Goal: Information Seeking & Learning: Learn about a topic

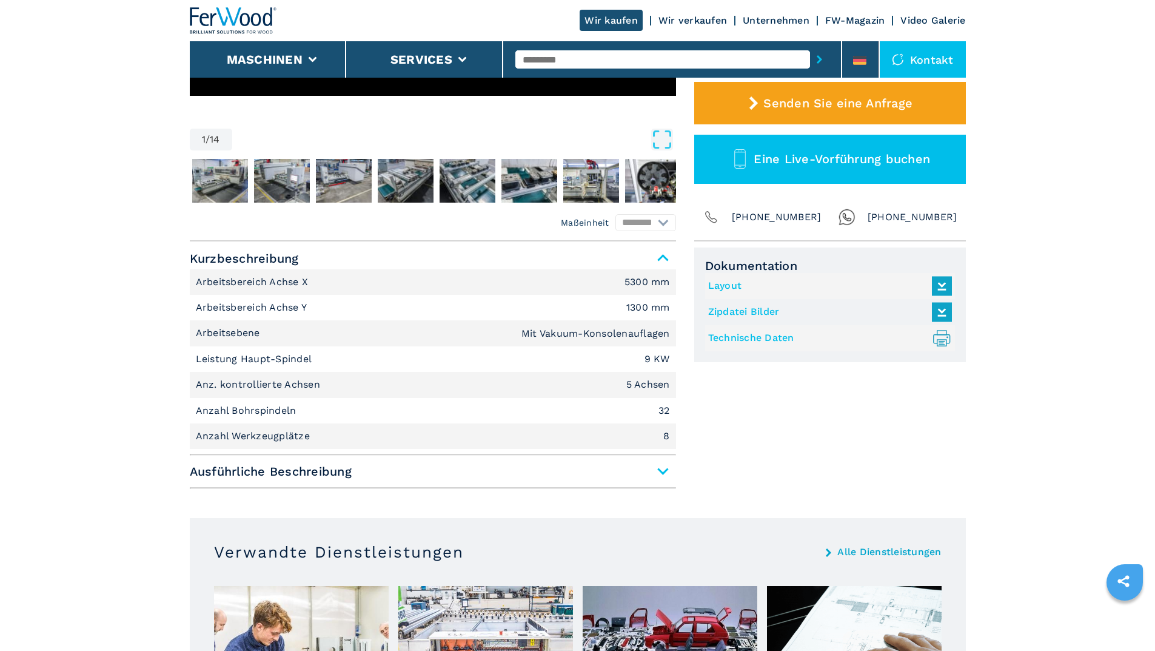
scroll to position [425, 0]
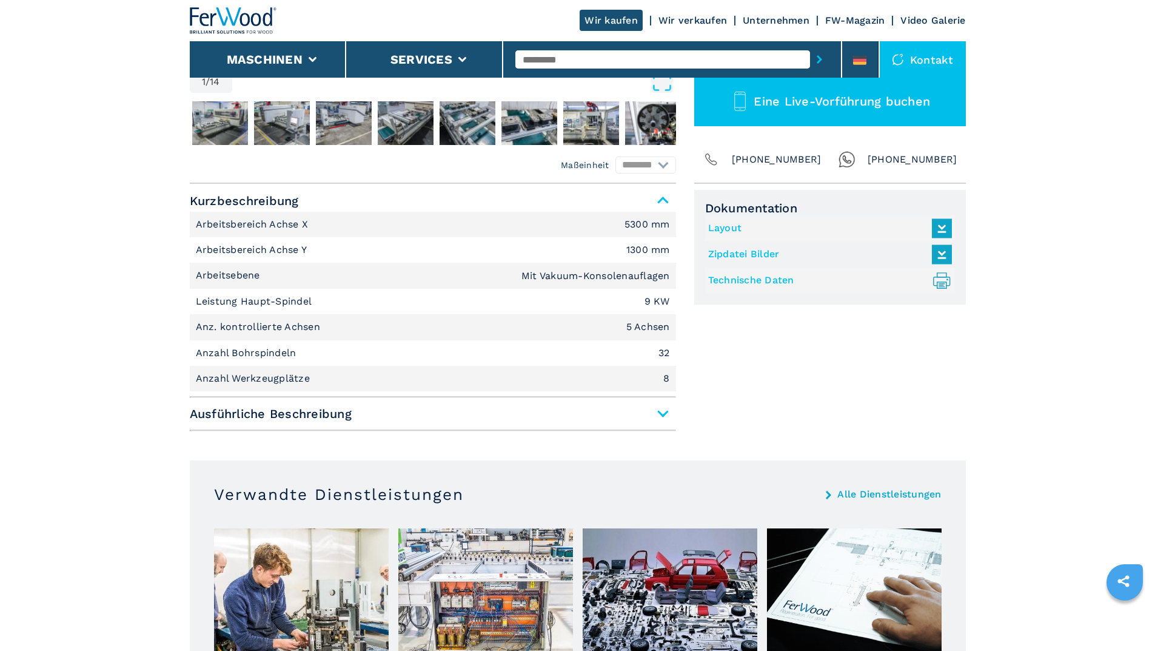
click at [663, 412] on span "Ausführliche Beschreibung" at bounding box center [433, 414] width 486 height 22
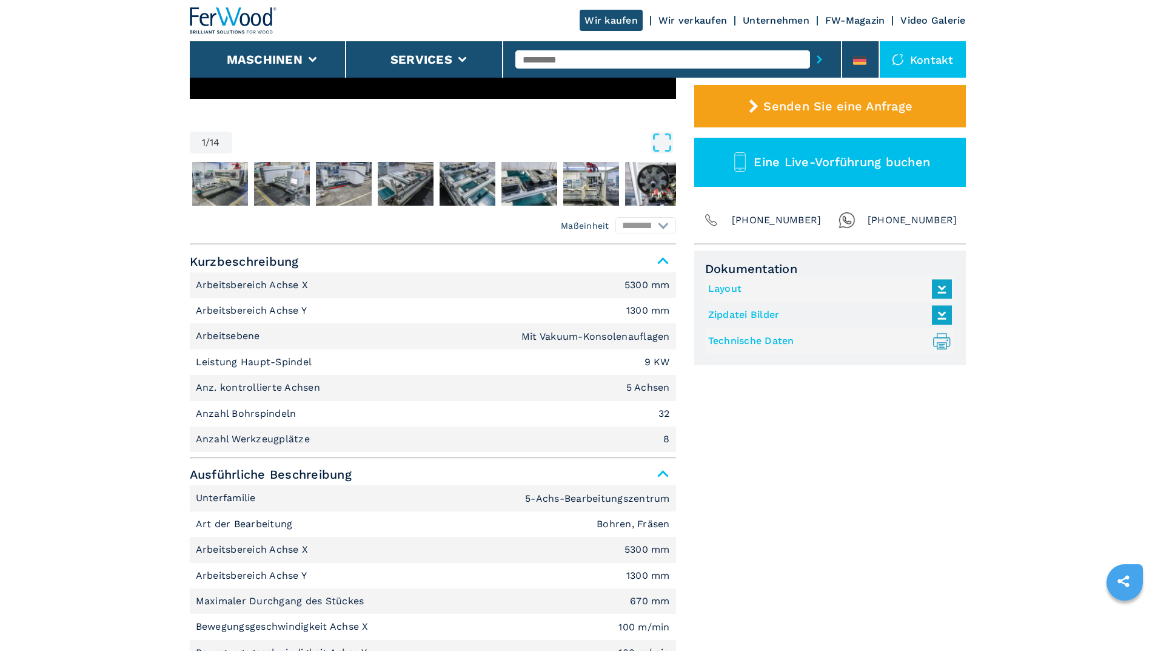
scroll to position [61, 0]
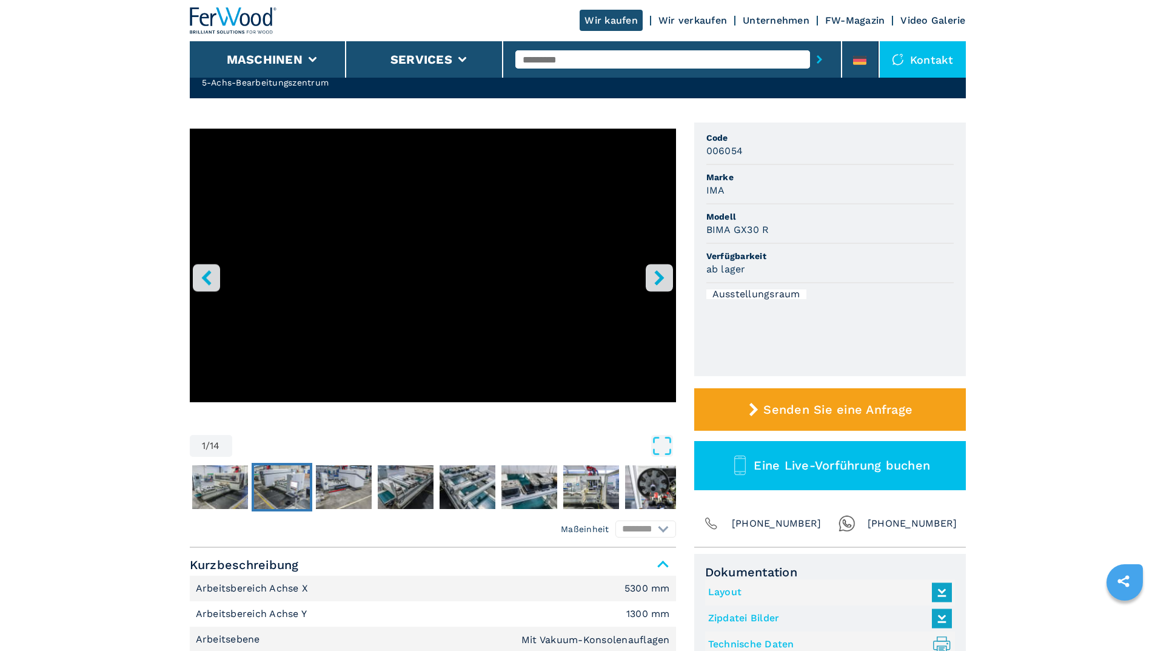
click at [271, 483] on img "Go to Slide 3" at bounding box center [282, 487] width 56 height 44
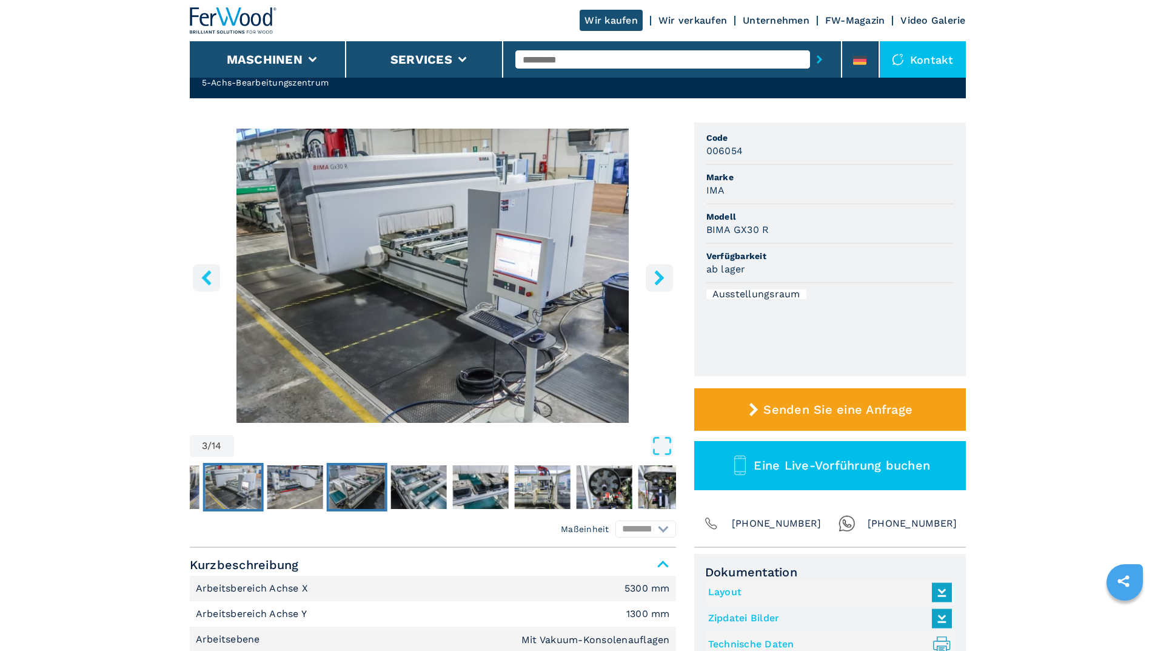
click at [345, 487] on img "Go to Slide 5" at bounding box center [357, 487] width 56 height 44
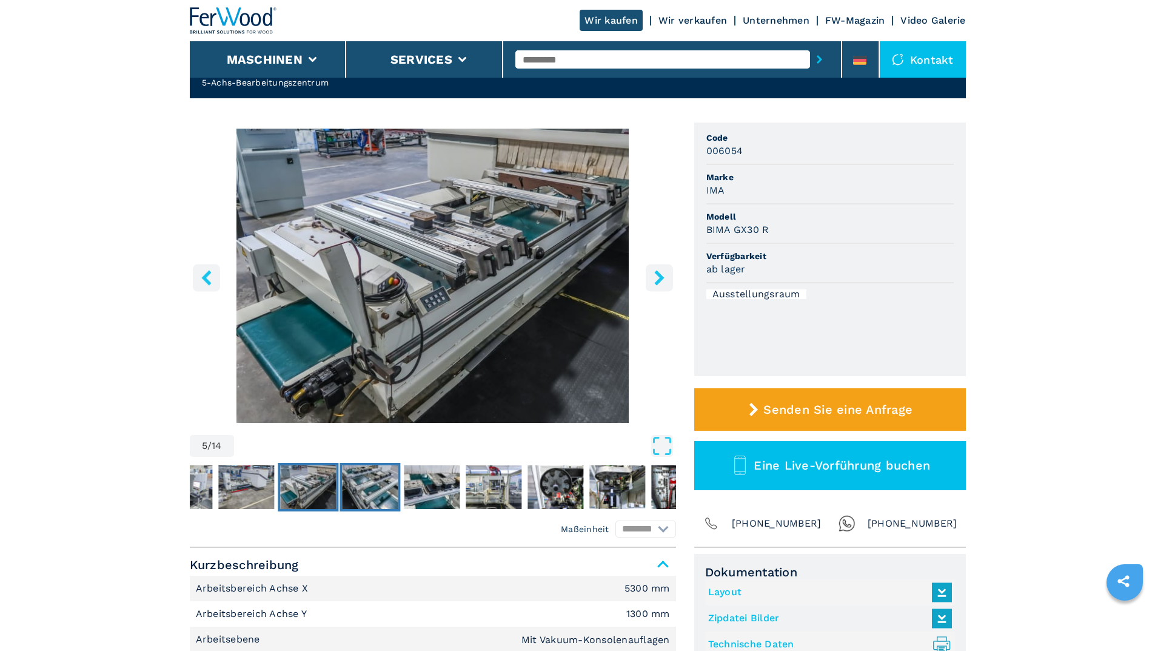
click at [384, 488] on img "Go to Slide 6" at bounding box center [370, 487] width 56 height 44
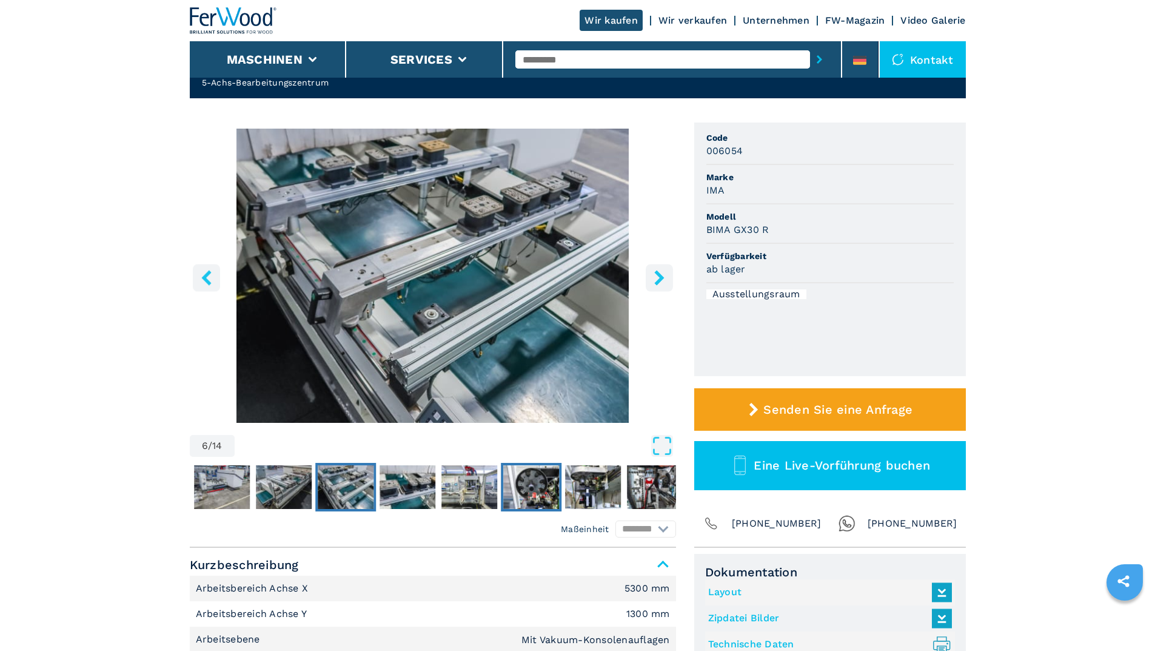
click at [525, 486] on img "Go to Slide 9" at bounding box center [531, 487] width 56 height 44
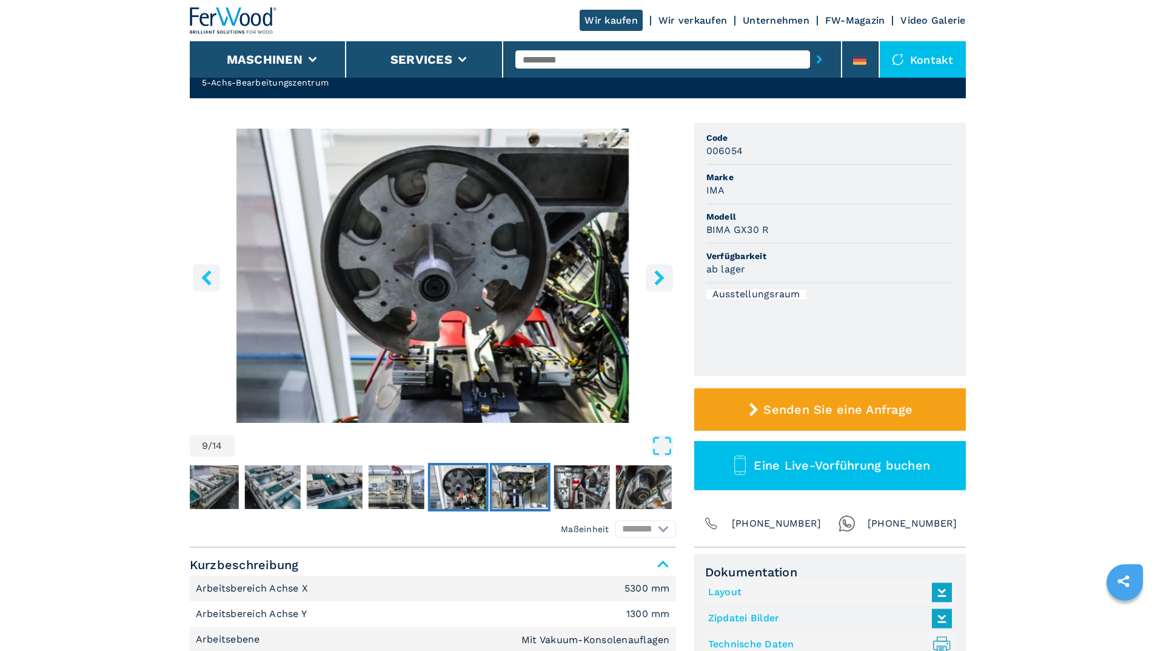
click at [525, 486] on img "Go to Slide 10" at bounding box center [520, 487] width 56 height 44
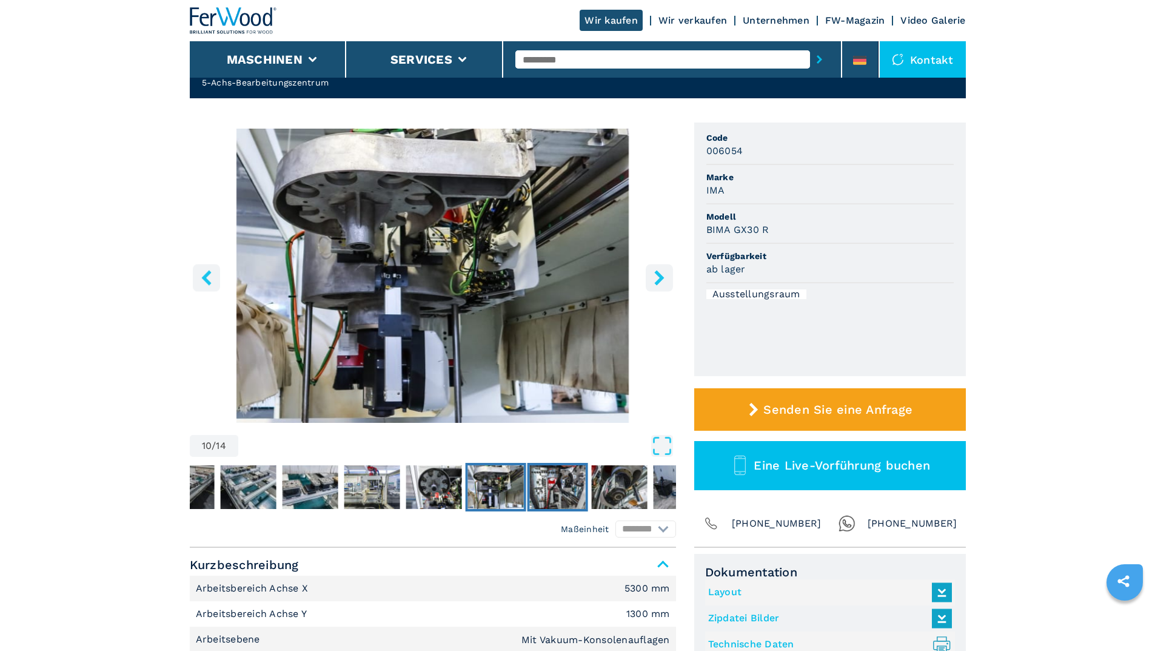
click at [559, 491] on img "Go to Slide 11" at bounding box center [557, 487] width 56 height 44
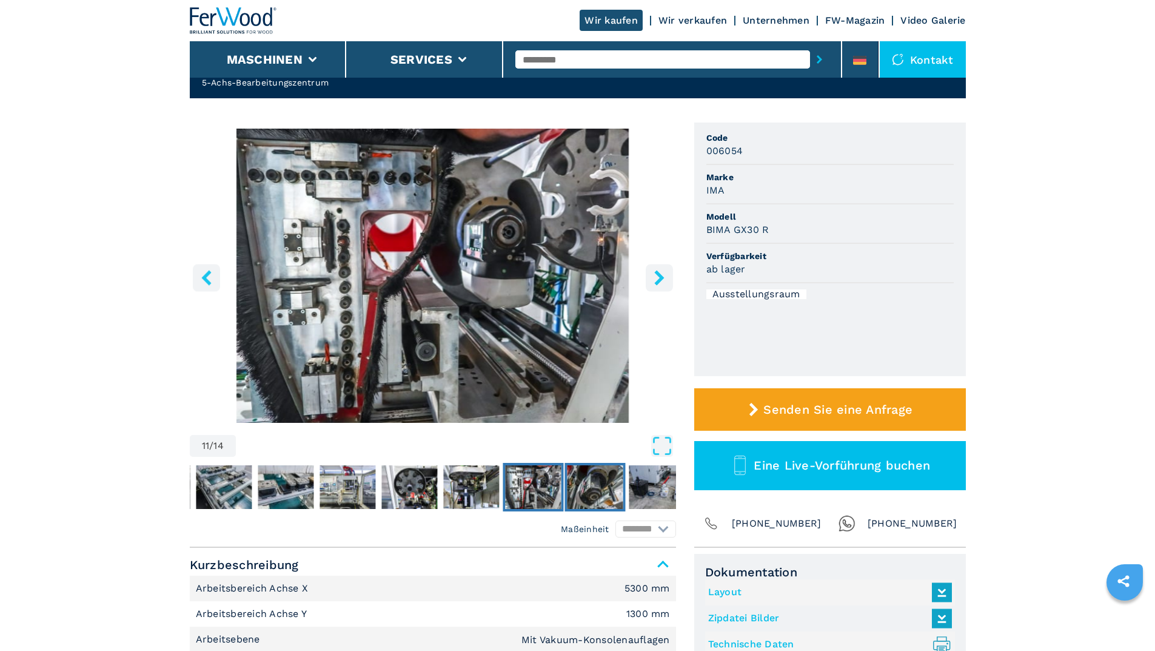
click at [588, 491] on img "Go to Slide 12" at bounding box center [595, 487] width 56 height 44
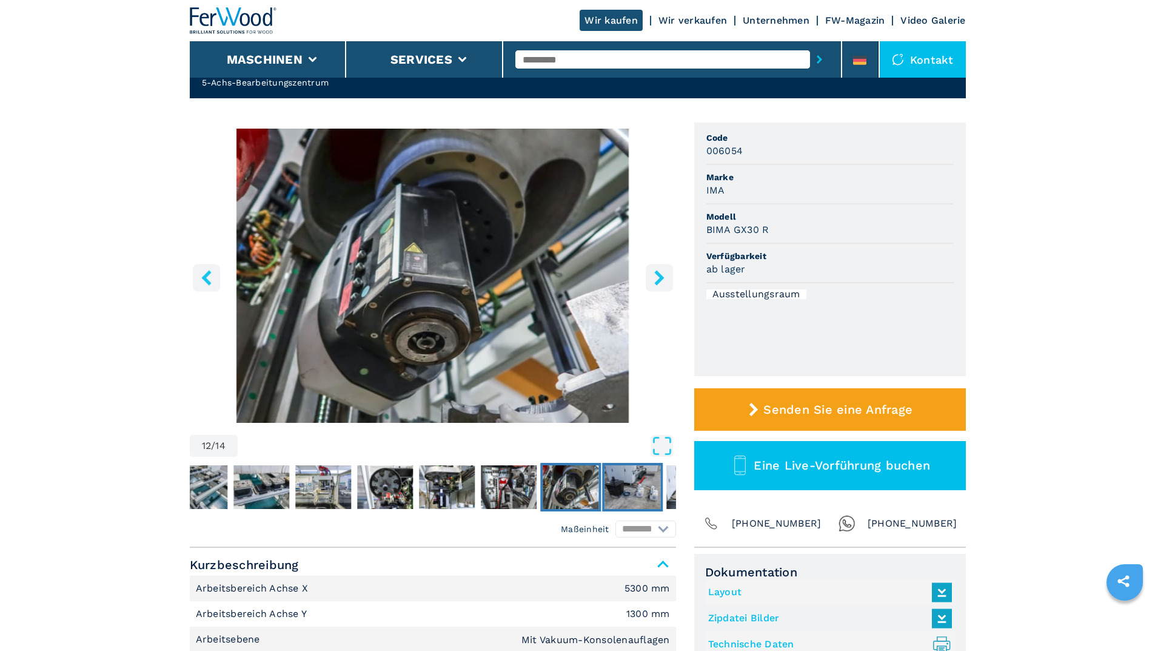
click at [617, 491] on img "Go to Slide 13" at bounding box center [633, 487] width 56 height 44
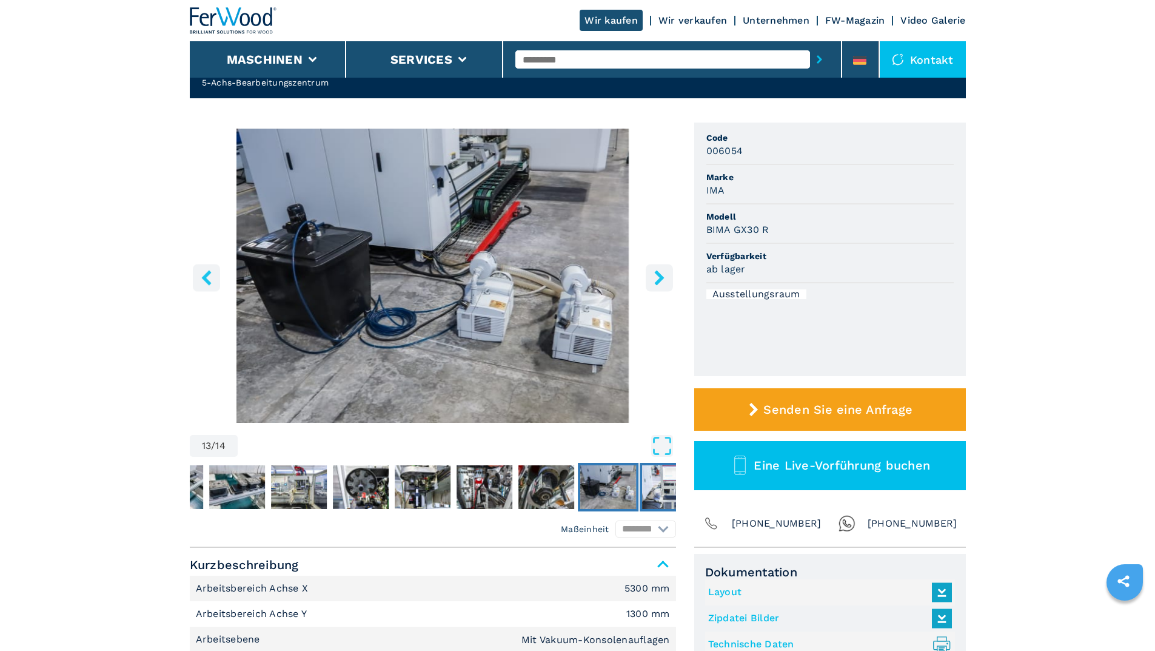
click at [653, 490] on img "Go to Slide 14" at bounding box center [670, 487] width 56 height 44
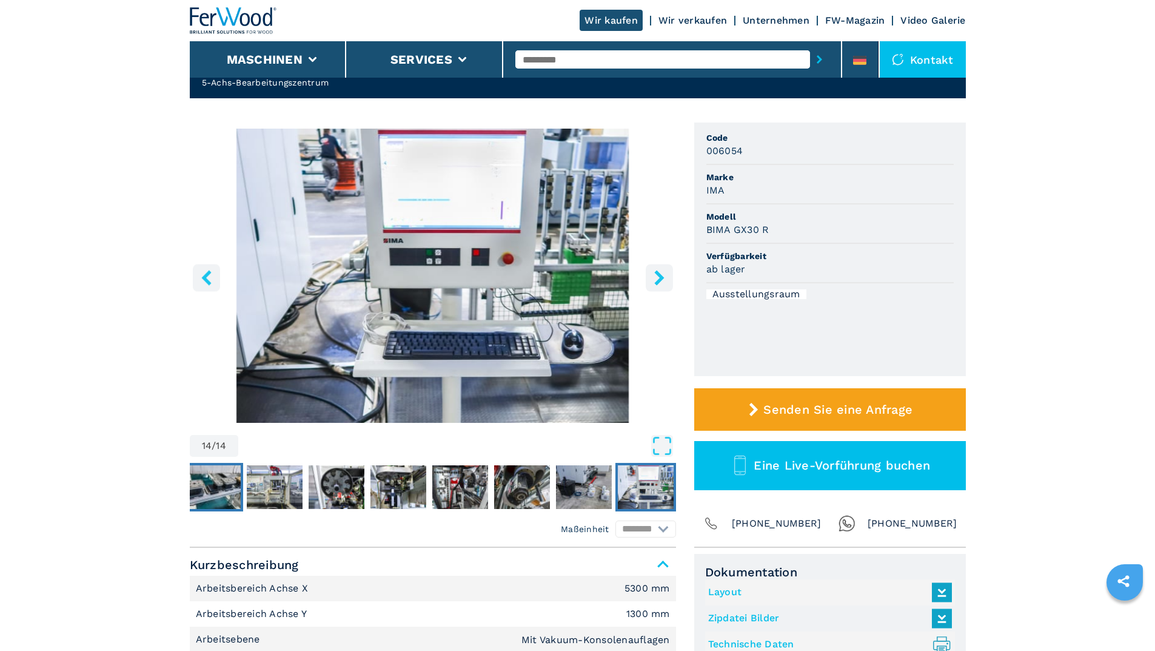
click at [227, 485] on img "Go to Slide 7" at bounding box center [213, 487] width 56 height 44
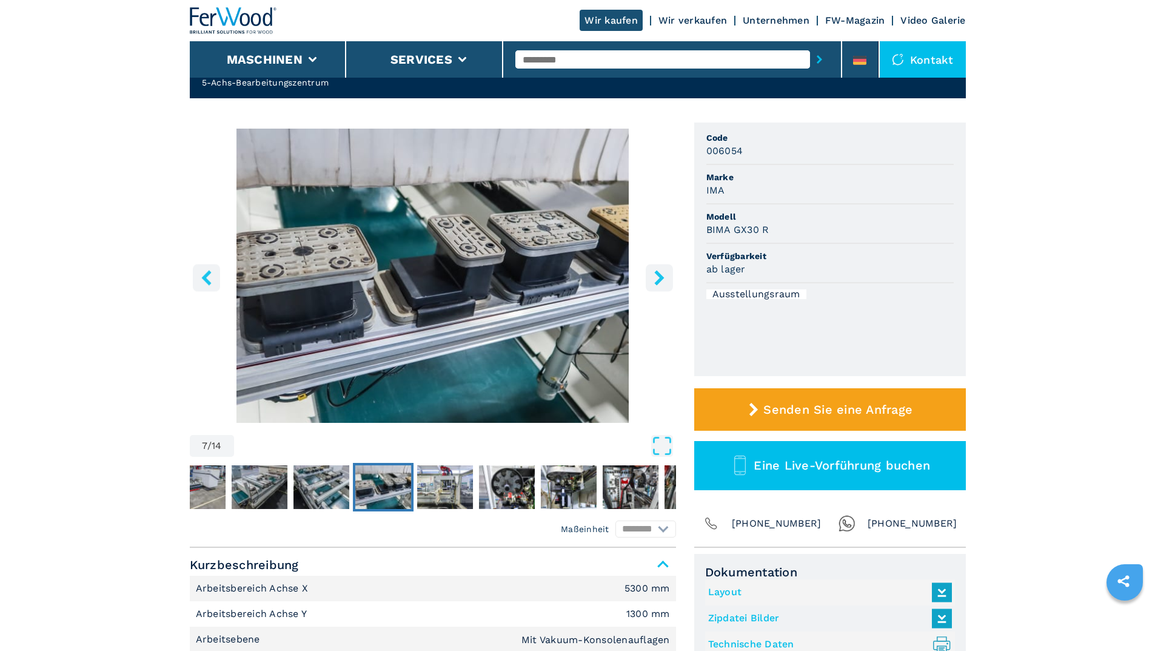
click at [206, 280] on icon "left-button" at bounding box center [206, 277] width 10 height 15
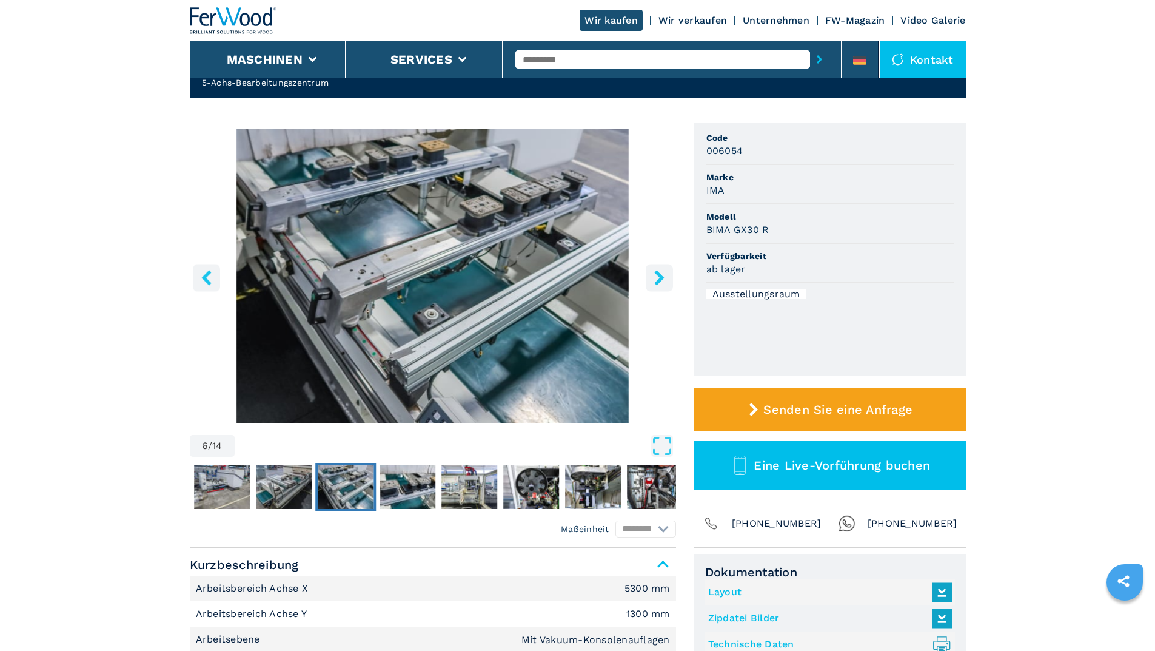
click at [206, 280] on icon "left-button" at bounding box center [206, 277] width 10 height 15
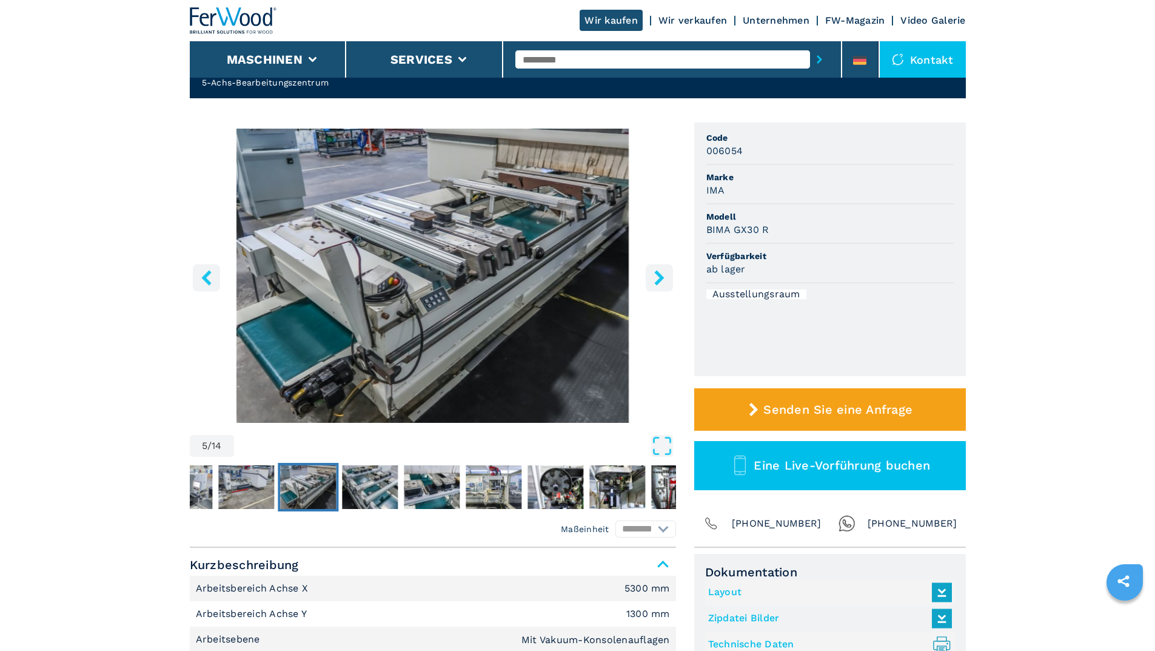
click at [206, 280] on icon "left-button" at bounding box center [206, 277] width 10 height 15
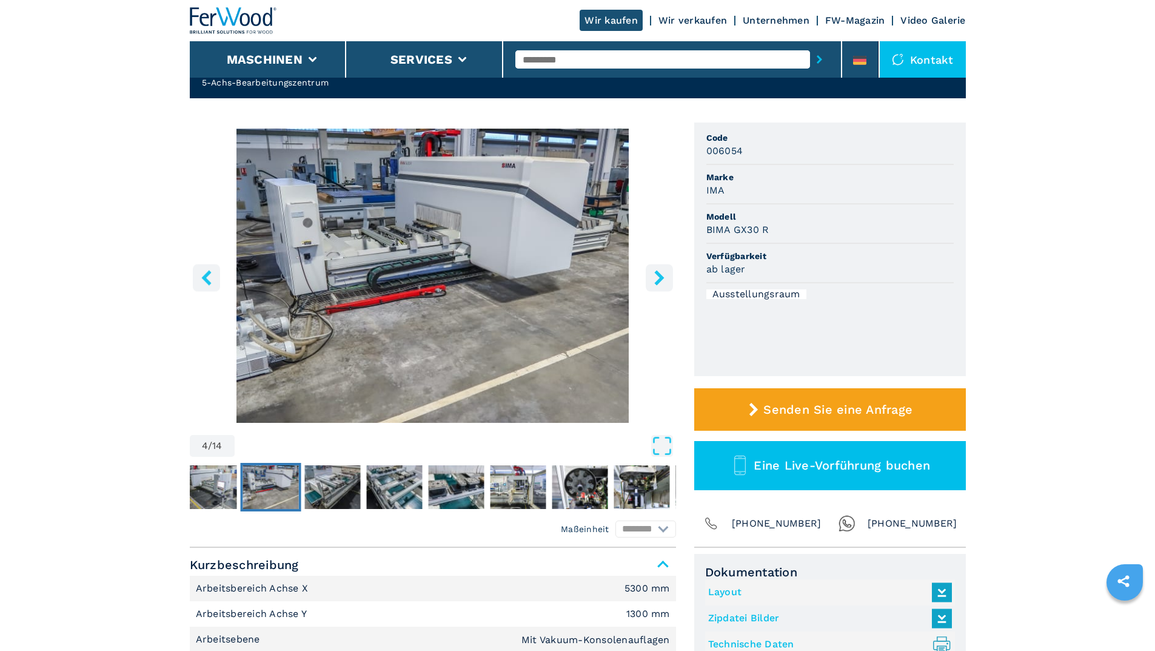
click at [206, 280] on icon "left-button" at bounding box center [206, 277] width 10 height 15
